Goal: Task Accomplishment & Management: Complete application form

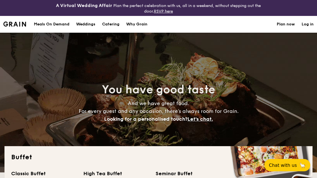
select select
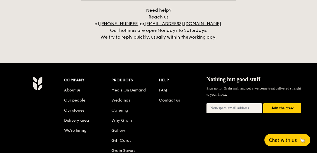
scroll to position [1225, 0]
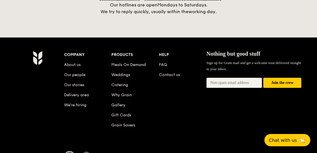
click at [167, 62] on link "FAQ" at bounding box center [163, 64] width 8 height 5
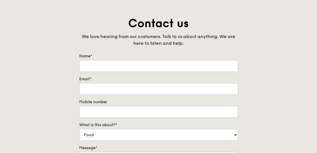
scroll to position [38, 0]
click at [88, 68] on input "Name*" at bounding box center [158, 66] width 159 height 12
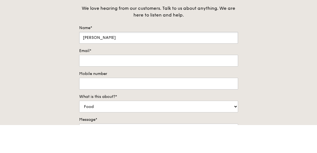
type input "[PERSON_NAME]"
click at [193, 83] on input "Email*" at bounding box center [158, 89] width 159 height 12
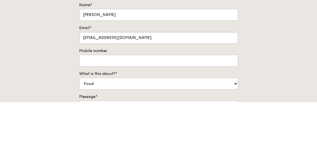
type input "[EMAIL_ADDRESS][DOMAIN_NAME]"
click at [191, 106] on input "Mobile number" at bounding box center [158, 112] width 159 height 12
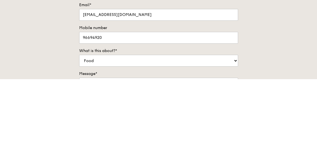
scroll to position [112, 0]
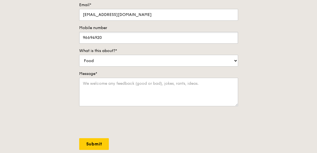
type input "96694920"
click at [228, 63] on select "Food Service Billing/Payment Catering Others" at bounding box center [158, 61] width 159 height 12
select select "Catering"
click at [207, 83] on textarea "Message*" at bounding box center [158, 92] width 159 height 29
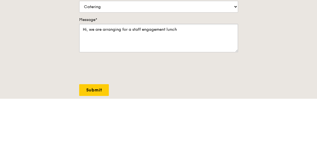
click at [145, 78] on textarea "Hi, we are arranging for a staff engagement lunch" at bounding box center [158, 92] width 159 height 29
click at [192, 78] on textarea "Hi, we are arranging for an engagement lunch" at bounding box center [158, 92] width 159 height 29
click at [137, 78] on textarea "Hi, we are arranging for an engagement lunch" at bounding box center [158, 92] width 159 height 29
click at [203, 78] on textarea "Hi, we are arranging for an staff engagement lunch" at bounding box center [158, 92] width 159 height 29
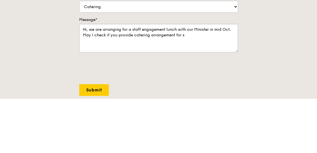
click at [120, 78] on textarea "Hi, we are arranging for a staff engagement lunch with our Minister in mid Oct.…" at bounding box center [158, 92] width 159 height 29
click at [219, 78] on textarea "Hi, we are arranging for a staff engagement lunch with our Minister in mid Oct.…" at bounding box center [158, 92] width 159 height 29
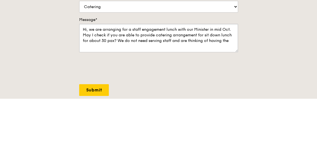
click at [178, 78] on textarea "Hi, we are arranging for a staff engagement lunch with our Minister in mid Oct.…" at bounding box center [158, 92] width 159 height 29
click at [144, 78] on textarea "Hi, we are arranging for a staff engagement with our Minister in mid Oct. May I…" at bounding box center [158, 92] width 159 height 29
click at [165, 78] on textarea "Hi, we are arranging for an engagement with our Minister in mid Oct. May I chec…" at bounding box center [158, 92] width 159 height 29
click at [158, 78] on textarea "Hi, we are arranging for an engagement with our Minister in mid Oct. May I chec…" at bounding box center [158, 92] width 159 height 29
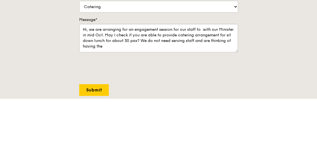
click at [159, 78] on textarea "Hi, we are arranging for an engagement session for our staff to with our Minist…" at bounding box center [158, 92] width 159 height 29
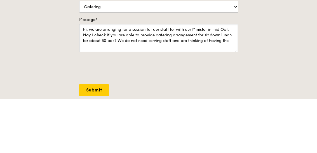
click at [181, 78] on textarea "Hi, we are arranging for a session for our staff to with our Minister in mid Oc…" at bounding box center [158, 92] width 159 height 29
click at [160, 78] on textarea "Hi, we are arranging for a session for our staff to with our Minister in mid Oc…" at bounding box center [158, 92] width 159 height 29
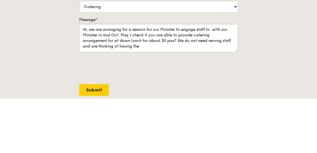
click at [209, 78] on textarea "Hi, we are arranging for a session for our Minister to engage staff to with our…" at bounding box center [158, 92] width 159 height 29
click at [224, 78] on textarea "Hi, we are arranging for a session for our Minister to engage staff to with our…" at bounding box center [158, 92] width 159 height 29
click at [101, 78] on textarea "Hi, we are arranging for a session for our Minister to engage staff over luncho…" at bounding box center [158, 92] width 159 height 29
click at [98, 78] on textarea "Hi, we are arranging for a session for our Minister to engage staff over luncho…" at bounding box center [158, 92] width 159 height 29
click at [210, 78] on textarea "Hi, we are arranging for a session for our Minister to engage staff over lunch …" at bounding box center [158, 92] width 159 height 29
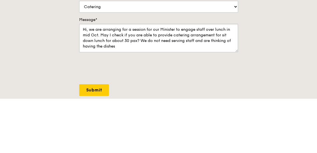
click at [222, 78] on textarea "Hi, we are arranging for a session for our Minister to engage staff over lunch …" at bounding box center [158, 92] width 159 height 29
click at [173, 78] on textarea "Hi, we are arranging for a session for our Minister to engage staff over lunch …" at bounding box center [158, 92] width 159 height 29
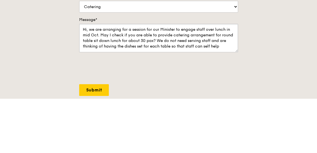
click at [144, 78] on textarea "Hi, we are arranging for a session for our Minister to engage staff over lunch …" at bounding box center [158, 92] width 159 height 29
click at [161, 78] on textarea "Hi, we are arranging for a session for our Minister to engage staff over lunch …" at bounding box center [158, 92] width 159 height 29
click at [231, 78] on textarea "Hi, we are arranging for a session for our Minister to engage staff over lunch …" at bounding box center [158, 92] width 159 height 29
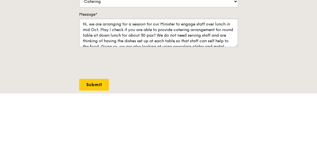
scroll to position [0, 0]
click at [90, 78] on textarea "Hi, we are arranging for a session for our Minister to engage staff over lunch …" at bounding box center [158, 92] width 159 height 29
click at [130, 78] on textarea "Hi, we are arranging for a session for our Minister to engage staff over lunch …" at bounding box center [158, 92] width 159 height 29
click at [232, 78] on textarea "Hi, we are arranging a session for our Minister to engage staff over lunch in m…" at bounding box center [158, 92] width 159 height 29
click at [97, 78] on textarea "Hi, we are arranging a session for our Minister to engage staff over lunch in m…" at bounding box center [158, 92] width 159 height 29
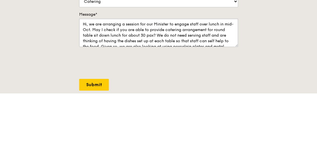
type textarea "Hi, we are arranging a session for our Minister to engage staff over lunch in m…"
click at [283, 52] on div "Contact us We love hearing from our customers. Talk to us about anything. We ar…" at bounding box center [158, 59] width 317 height 234
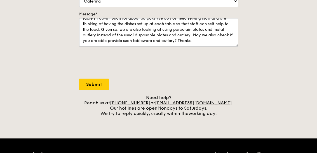
scroll to position [17, 0]
click at [96, 87] on input "Submit" at bounding box center [94, 85] width 30 height 12
select select "Food"
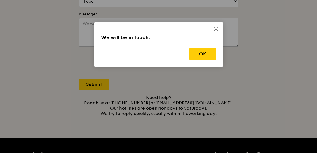
scroll to position [0, 0]
click at [210, 52] on button "OK" at bounding box center [203, 54] width 27 height 12
